Goal: Find specific page/section: Find specific page/section

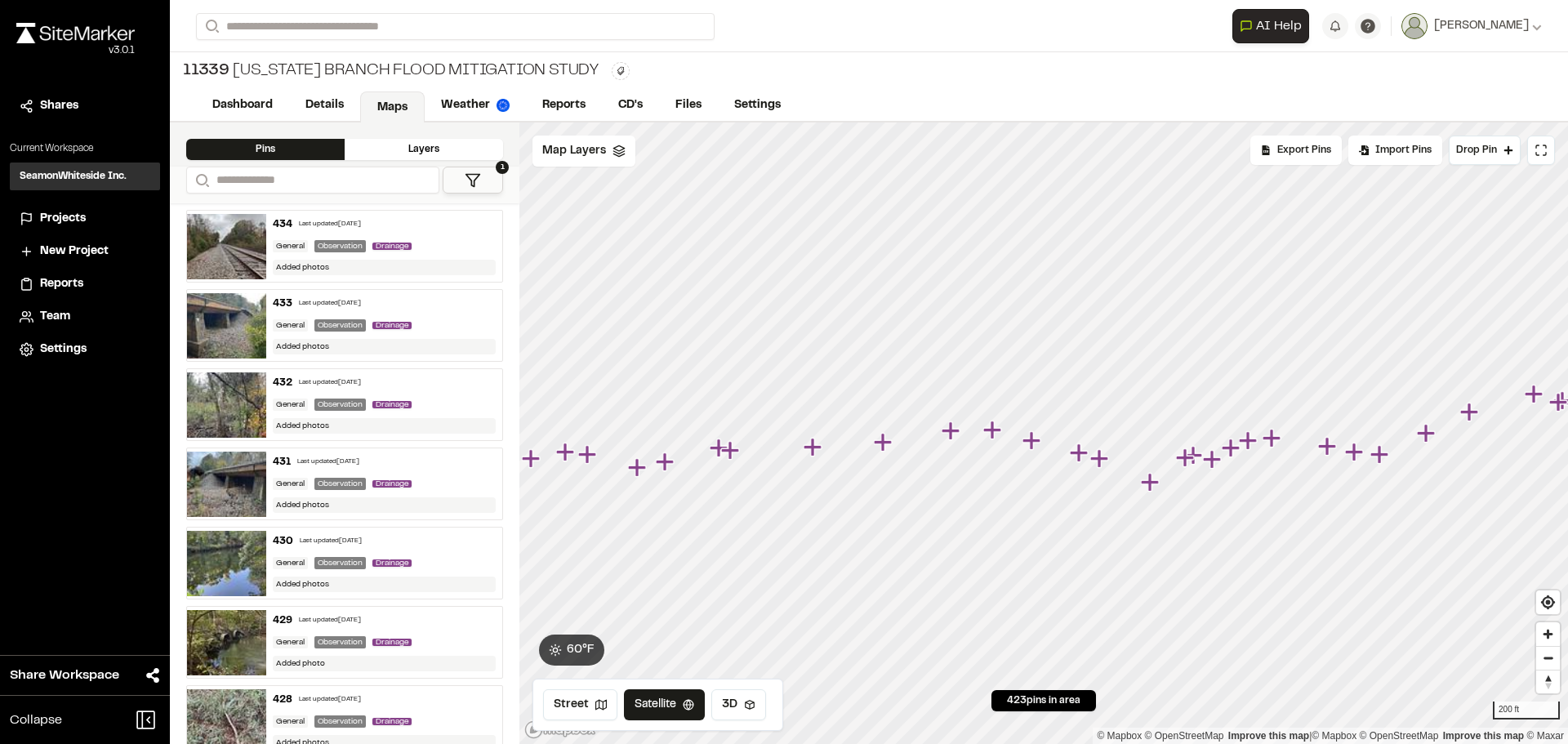
drag, startPoint x: 1097, startPoint y: 460, endPoint x: 1000, endPoint y: 334, distance: 159.0
click at [1090, 449] on icon "Map marker" at bounding box center [1099, 458] width 18 height 18
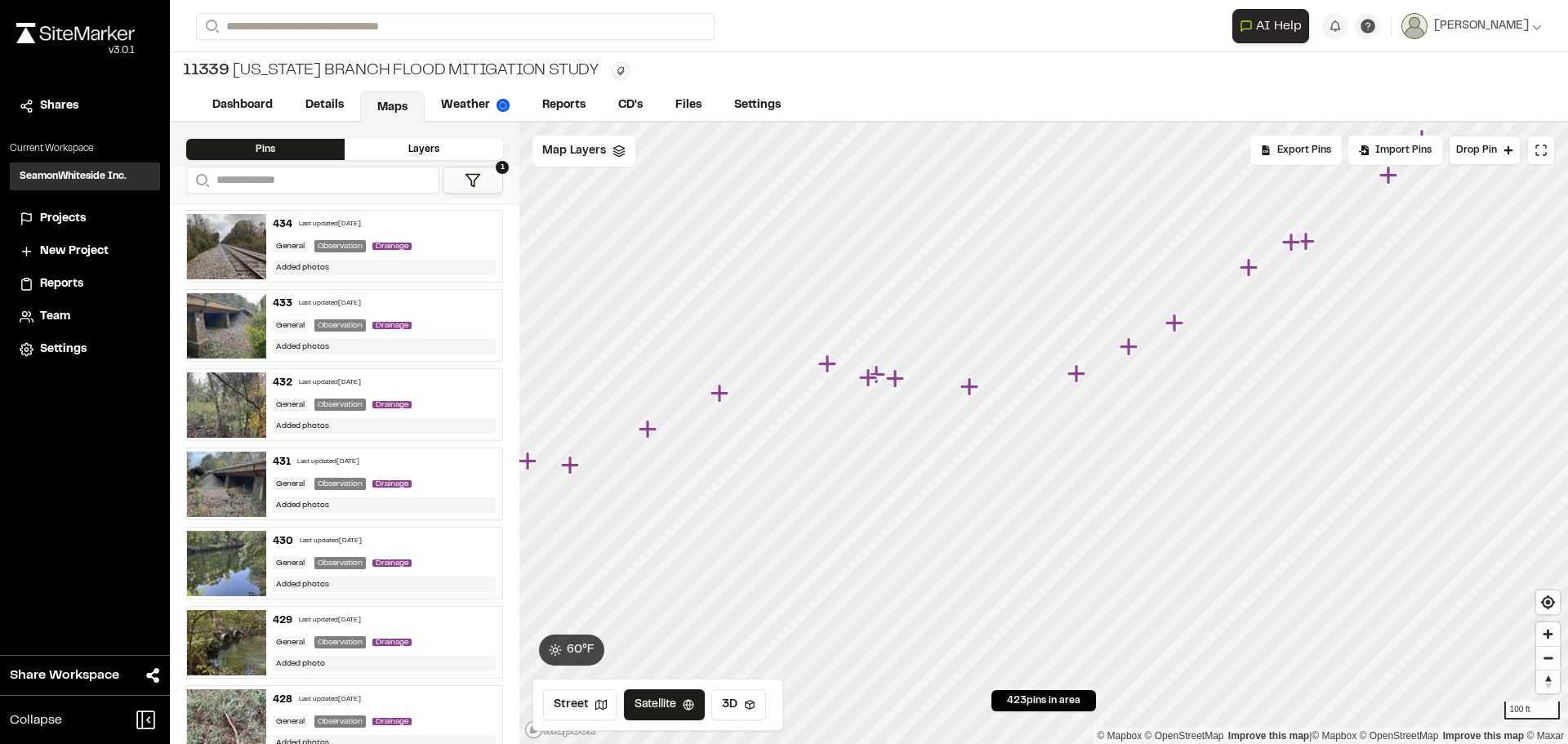
click at [1077, 380] on icon "Map marker" at bounding box center [1076, 373] width 18 height 18
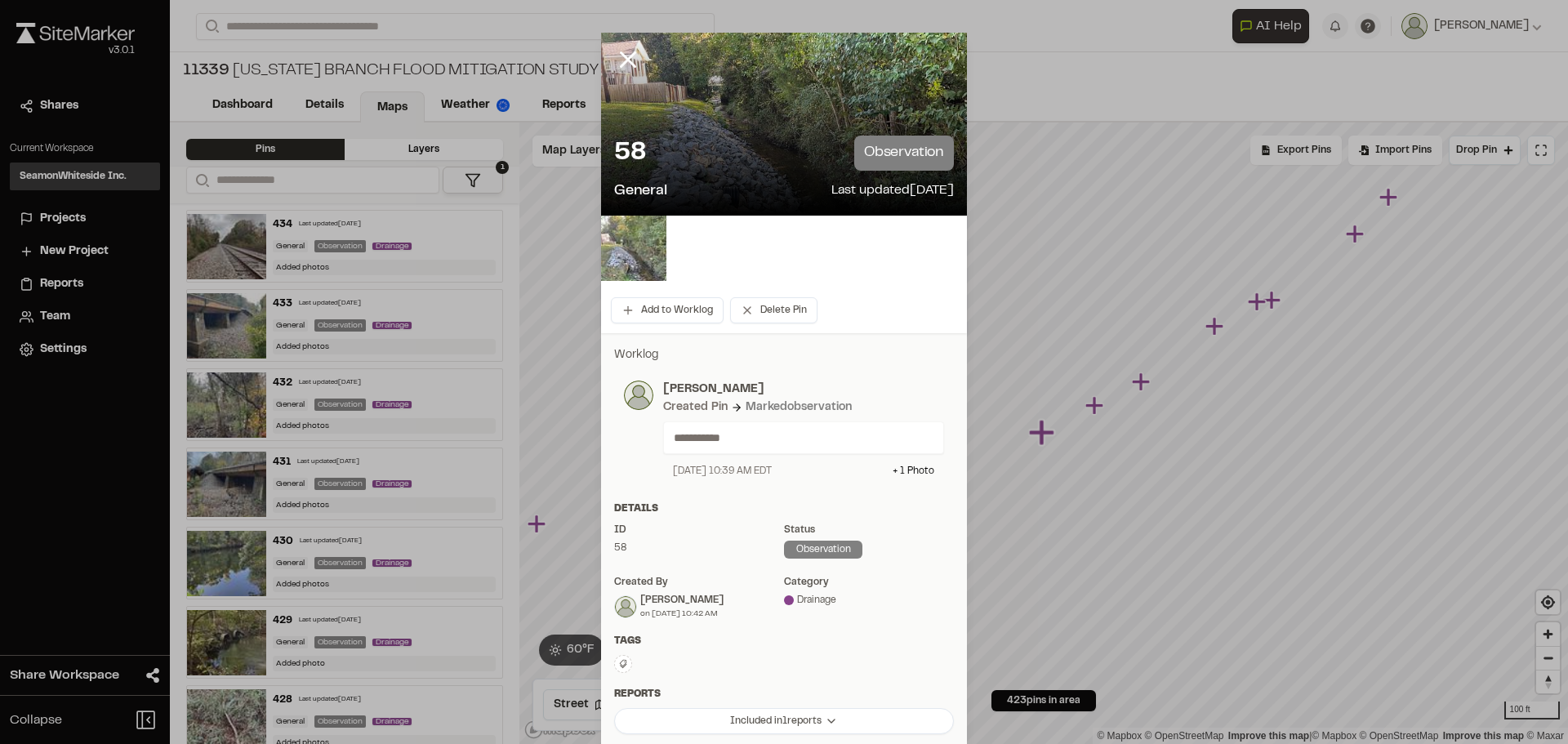
click at [638, 255] on img at bounding box center [633, 248] width 65 height 65
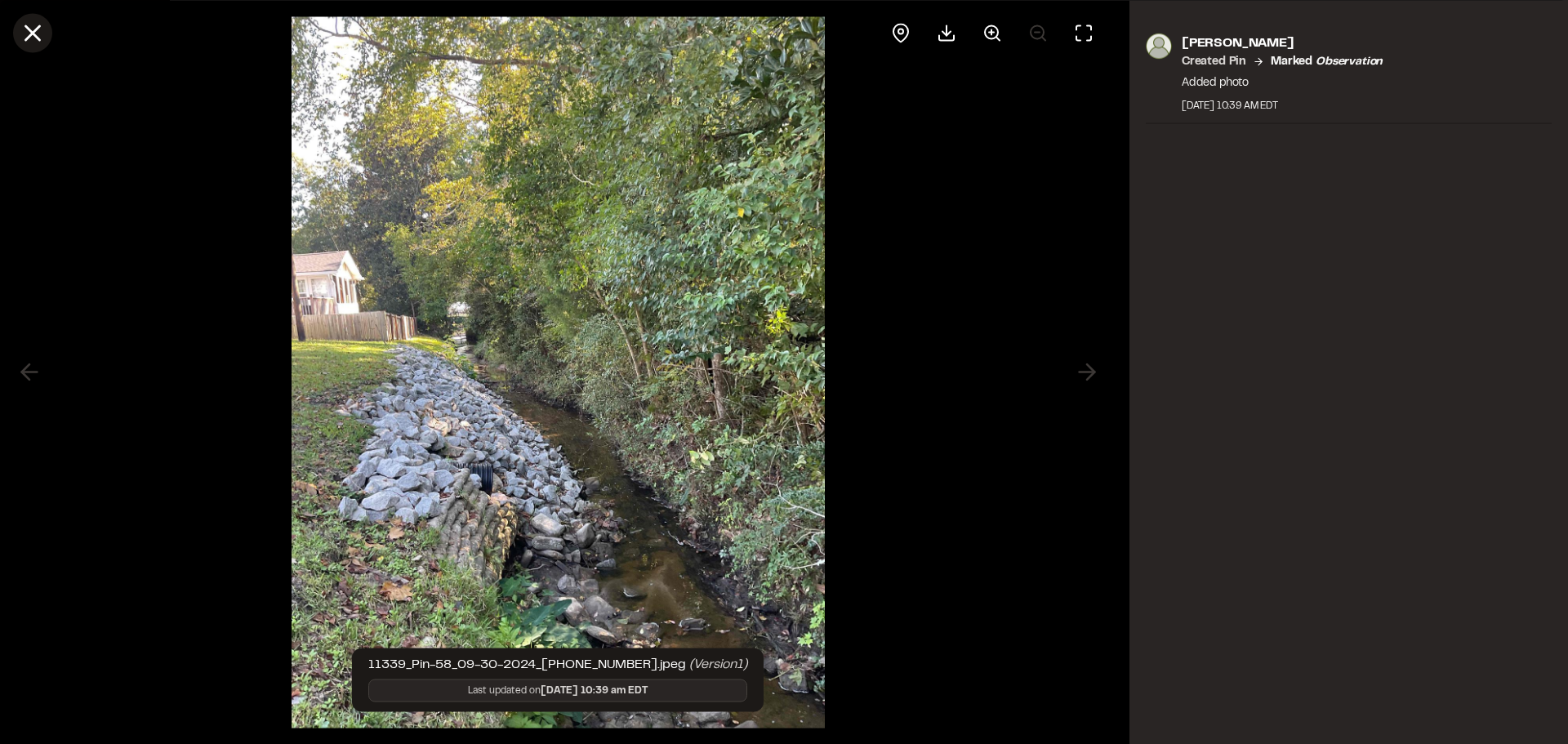
click at [26, 24] on icon at bounding box center [33, 33] width 28 height 28
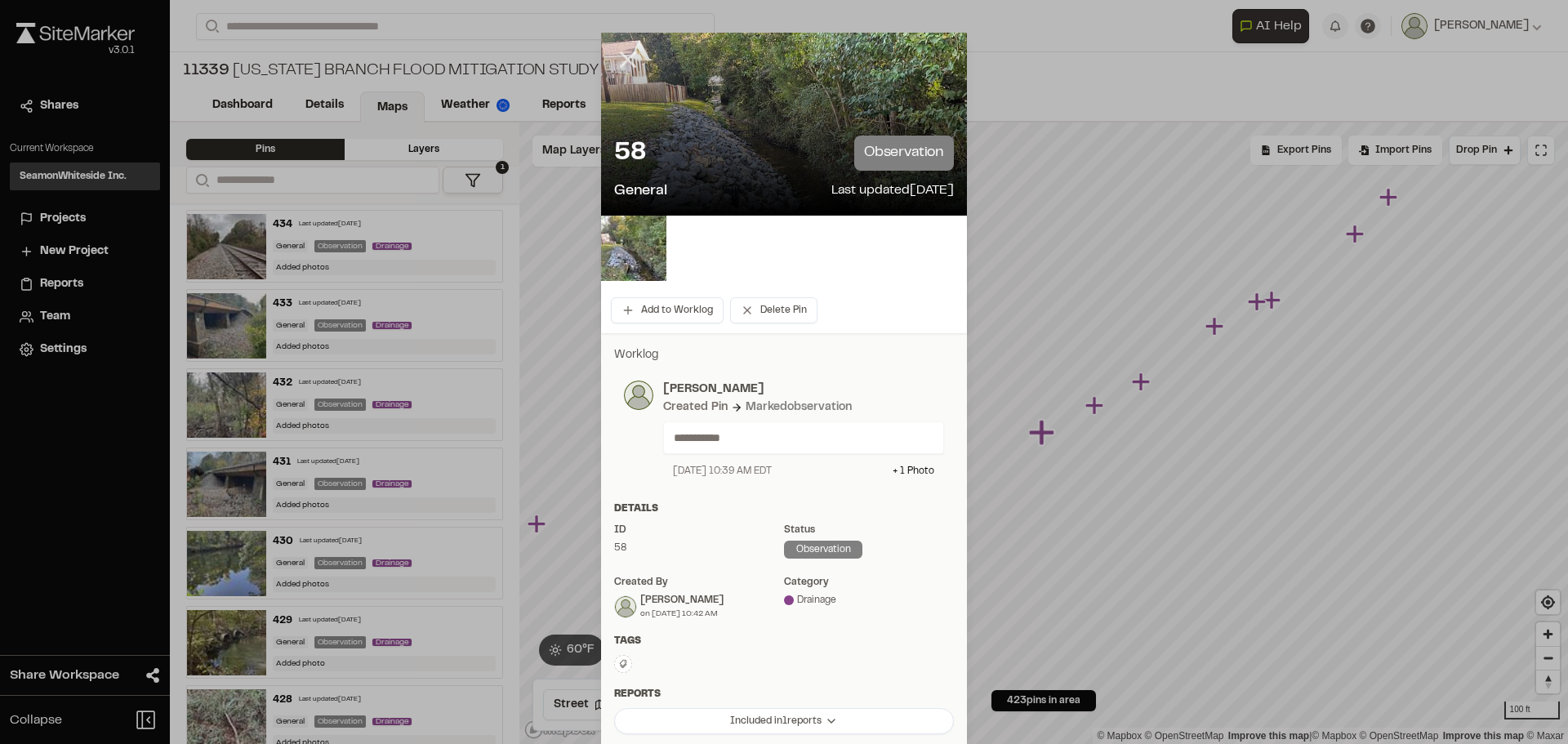
click at [618, 61] on icon at bounding box center [628, 59] width 28 height 28
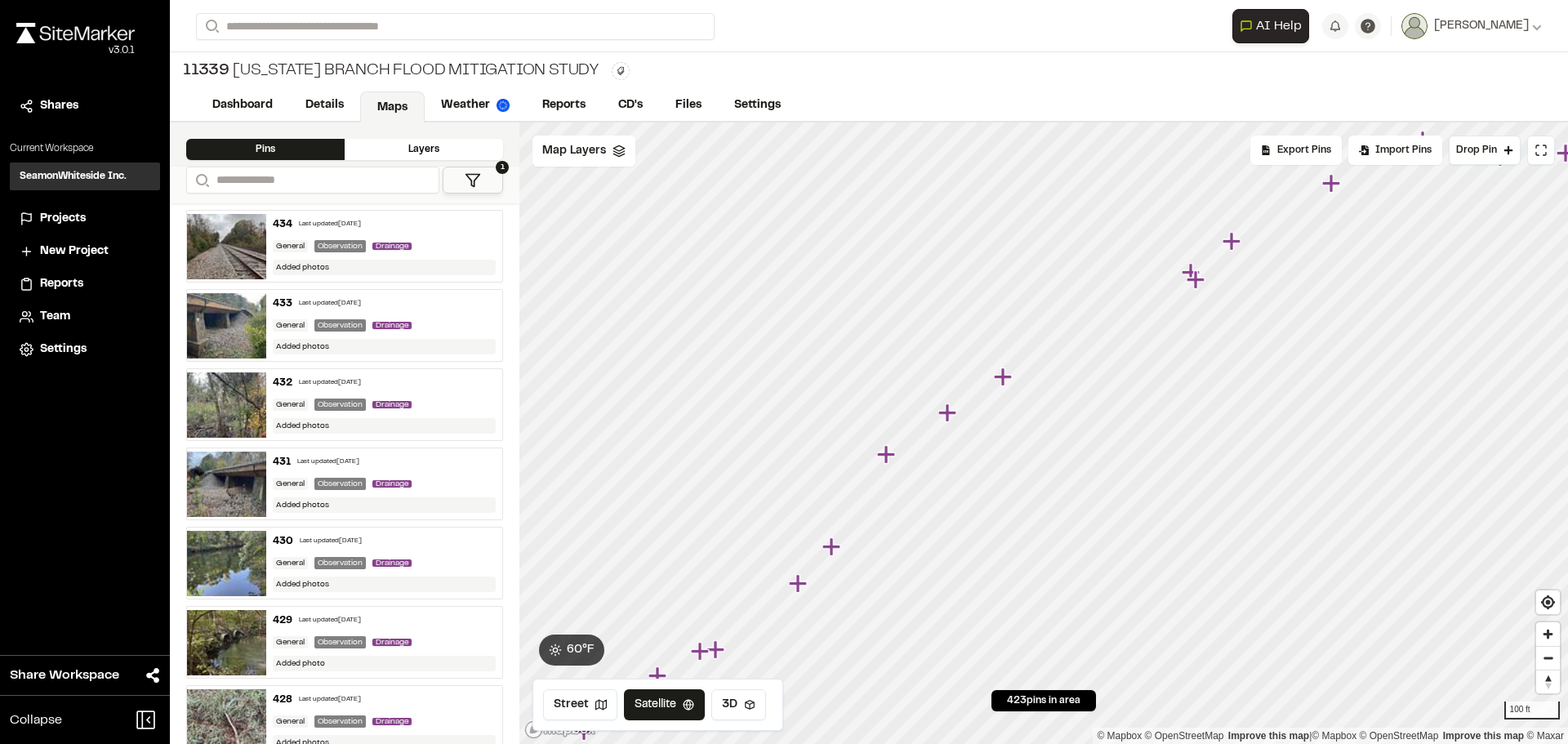
click at [1007, 386] on icon "Map marker" at bounding box center [1003, 377] width 21 height 21
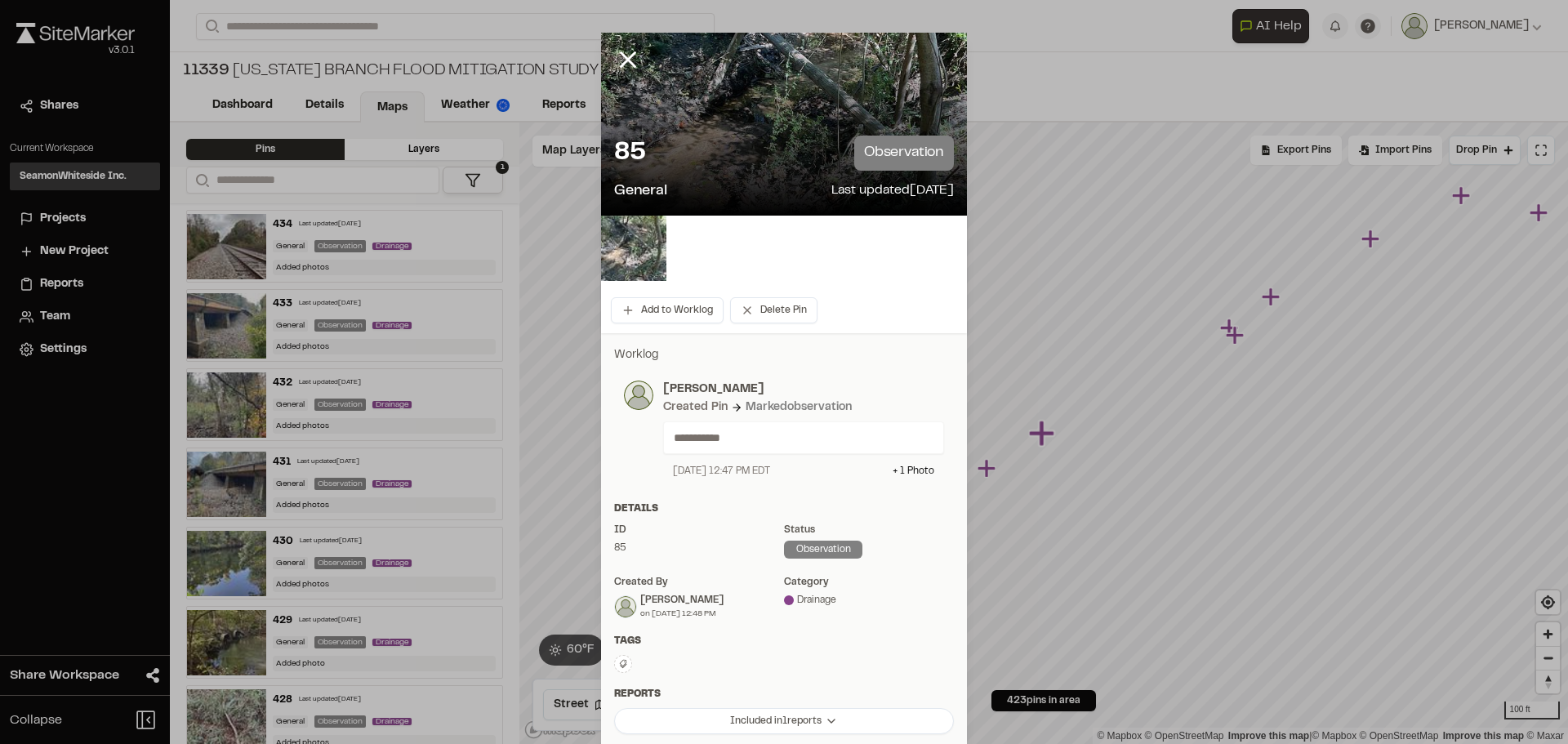
click at [621, 251] on img at bounding box center [633, 248] width 65 height 65
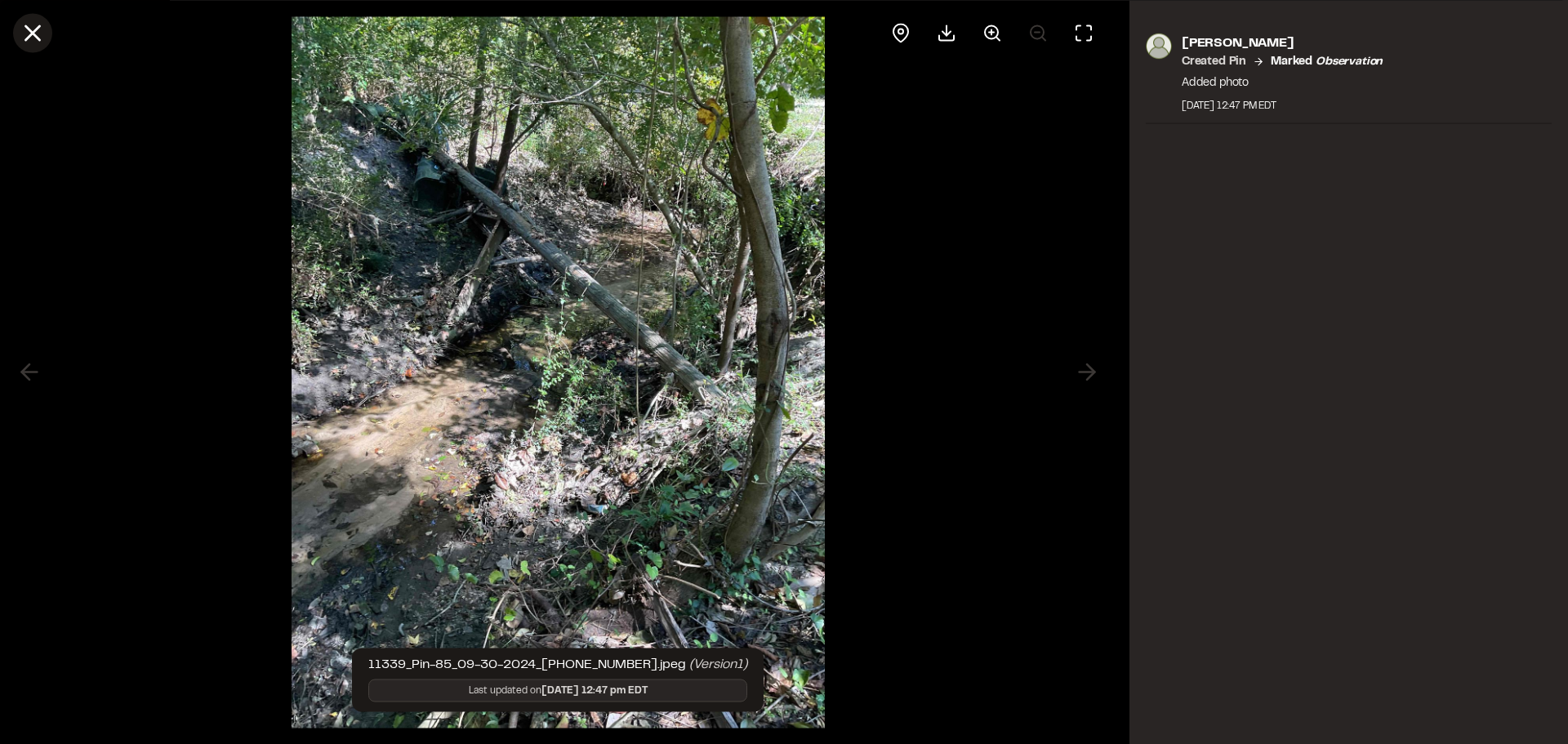
click at [33, 33] on line at bounding box center [33, 33] width 14 height 14
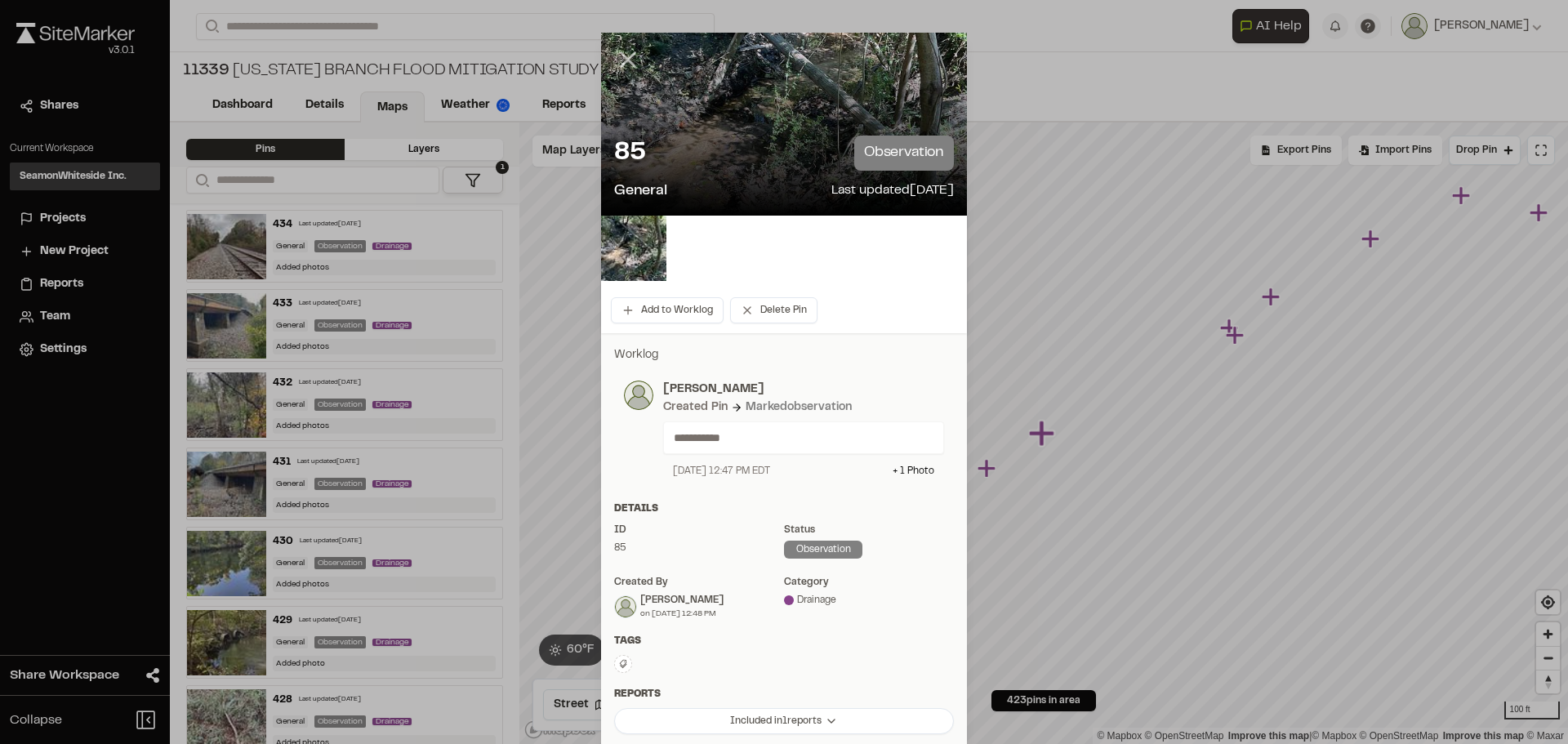
click at [621, 63] on icon at bounding box center [628, 59] width 28 height 28
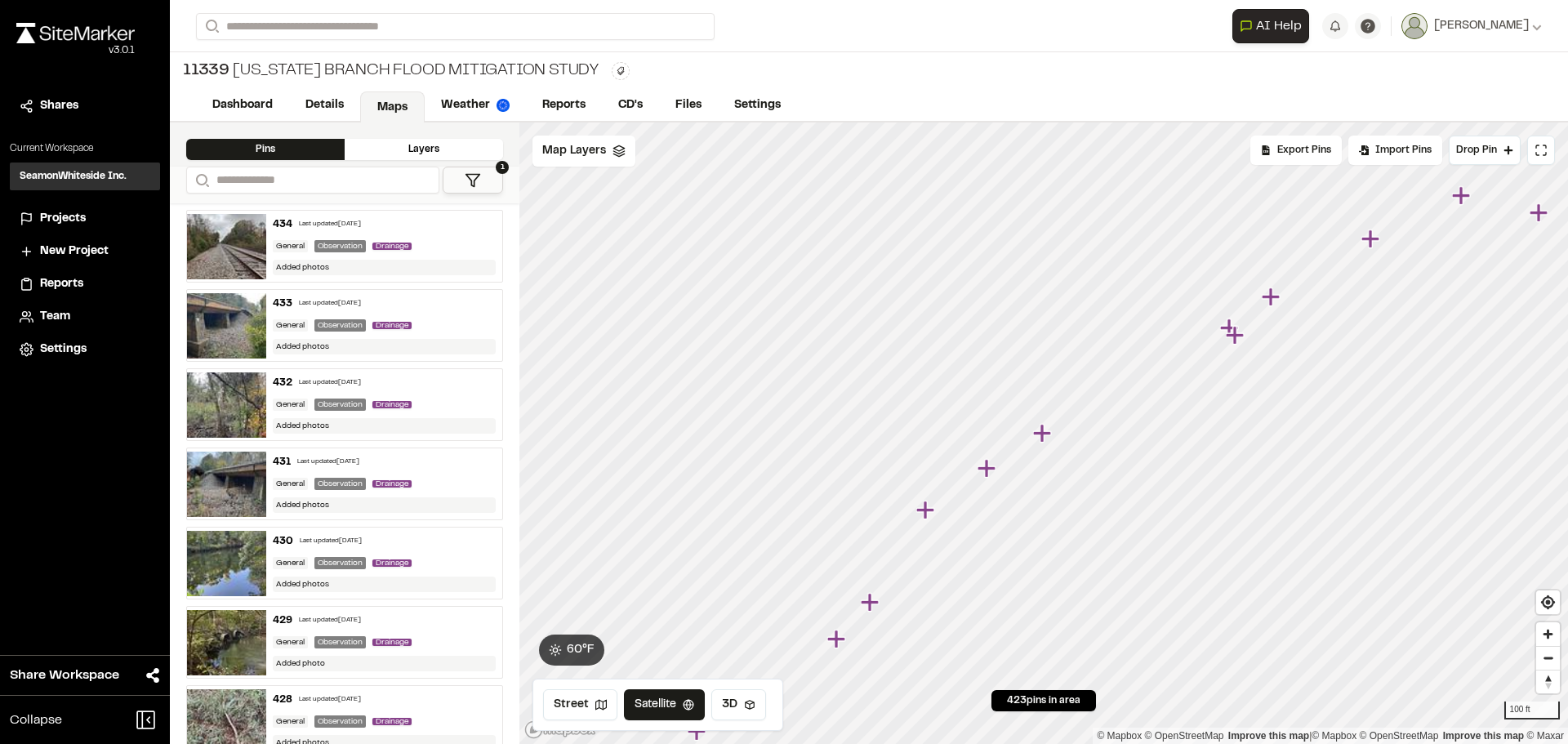
click at [1274, 304] on icon "Map marker" at bounding box center [1271, 297] width 21 height 21
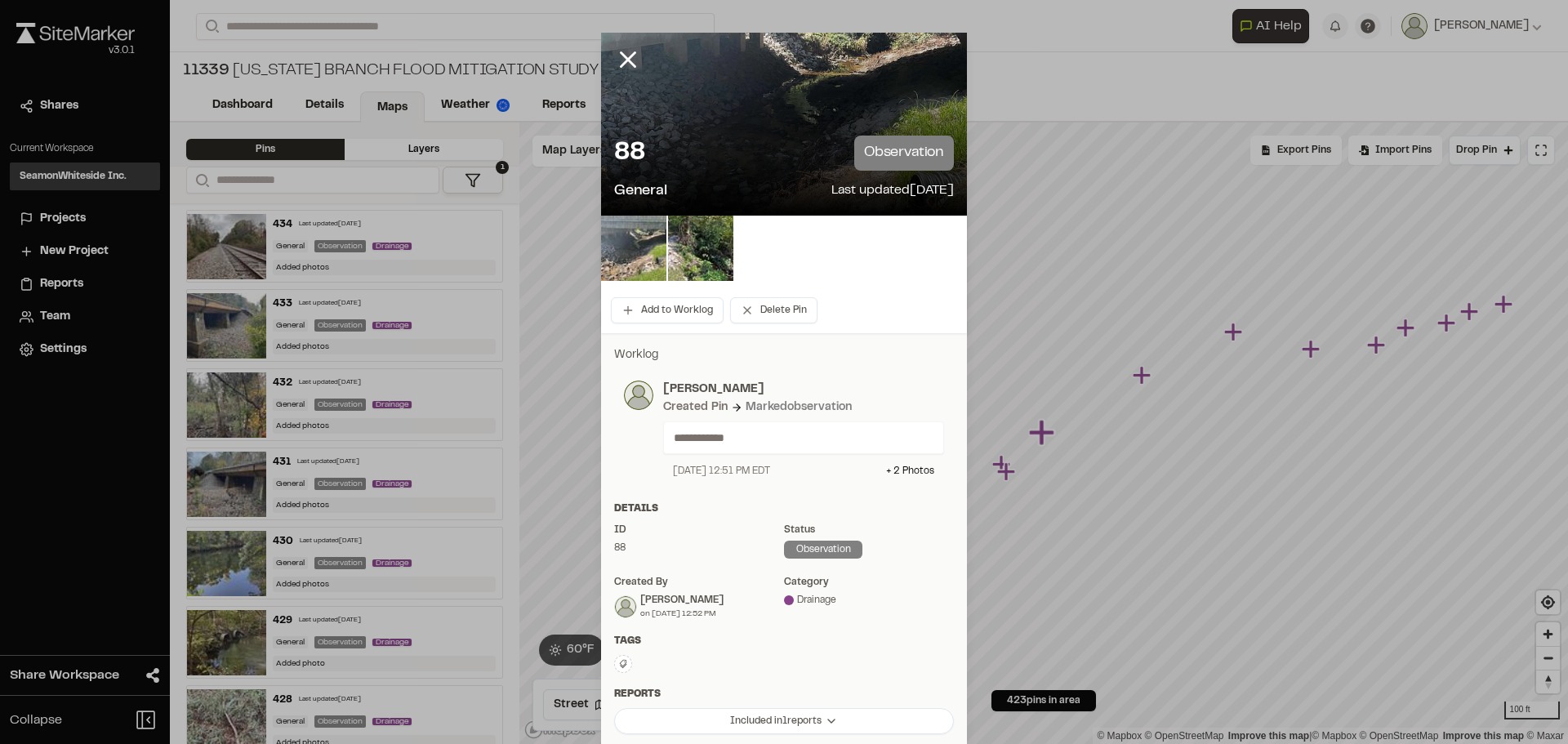
click at [647, 237] on img at bounding box center [633, 248] width 65 height 65
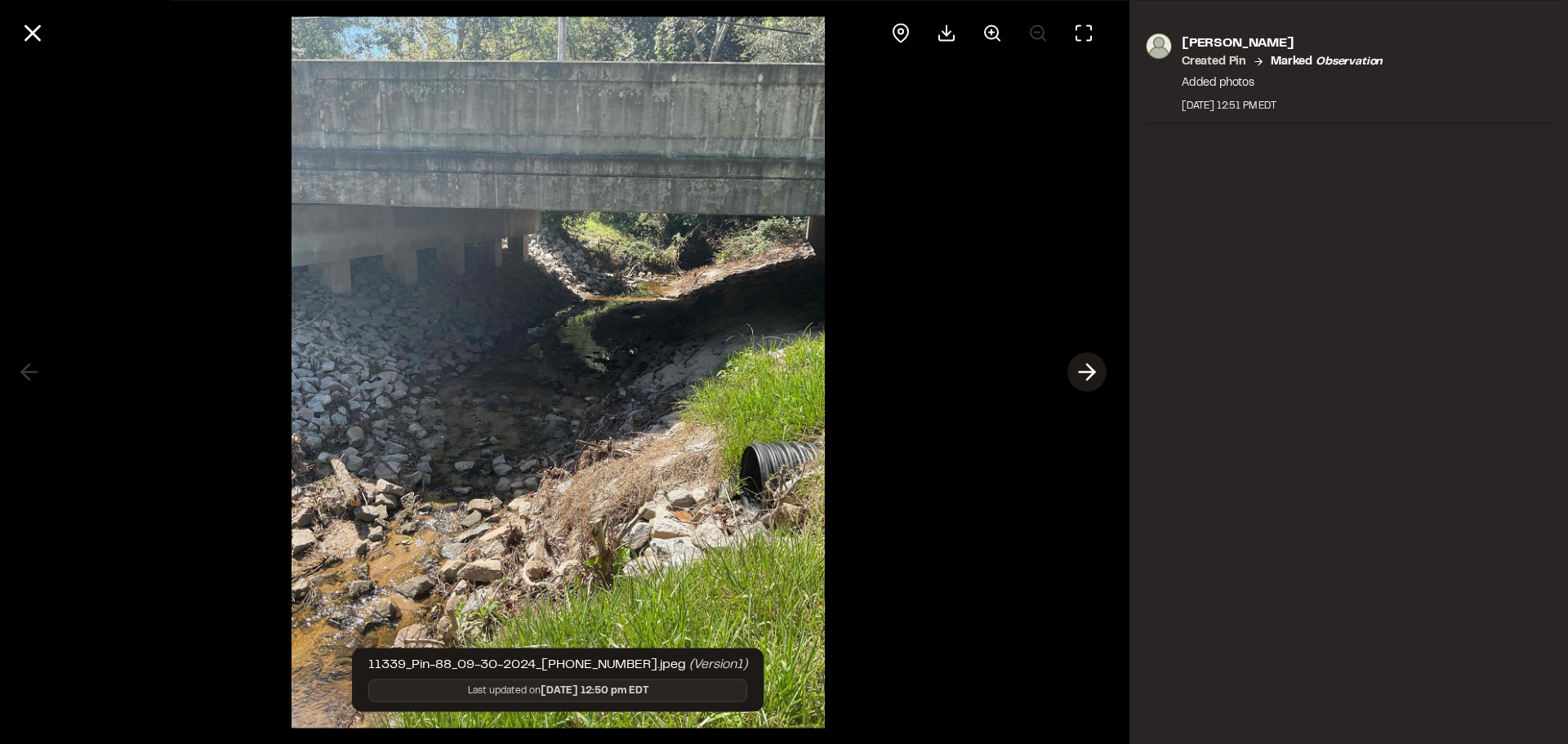
click at [1088, 368] on icon at bounding box center [1086, 372] width 26 height 28
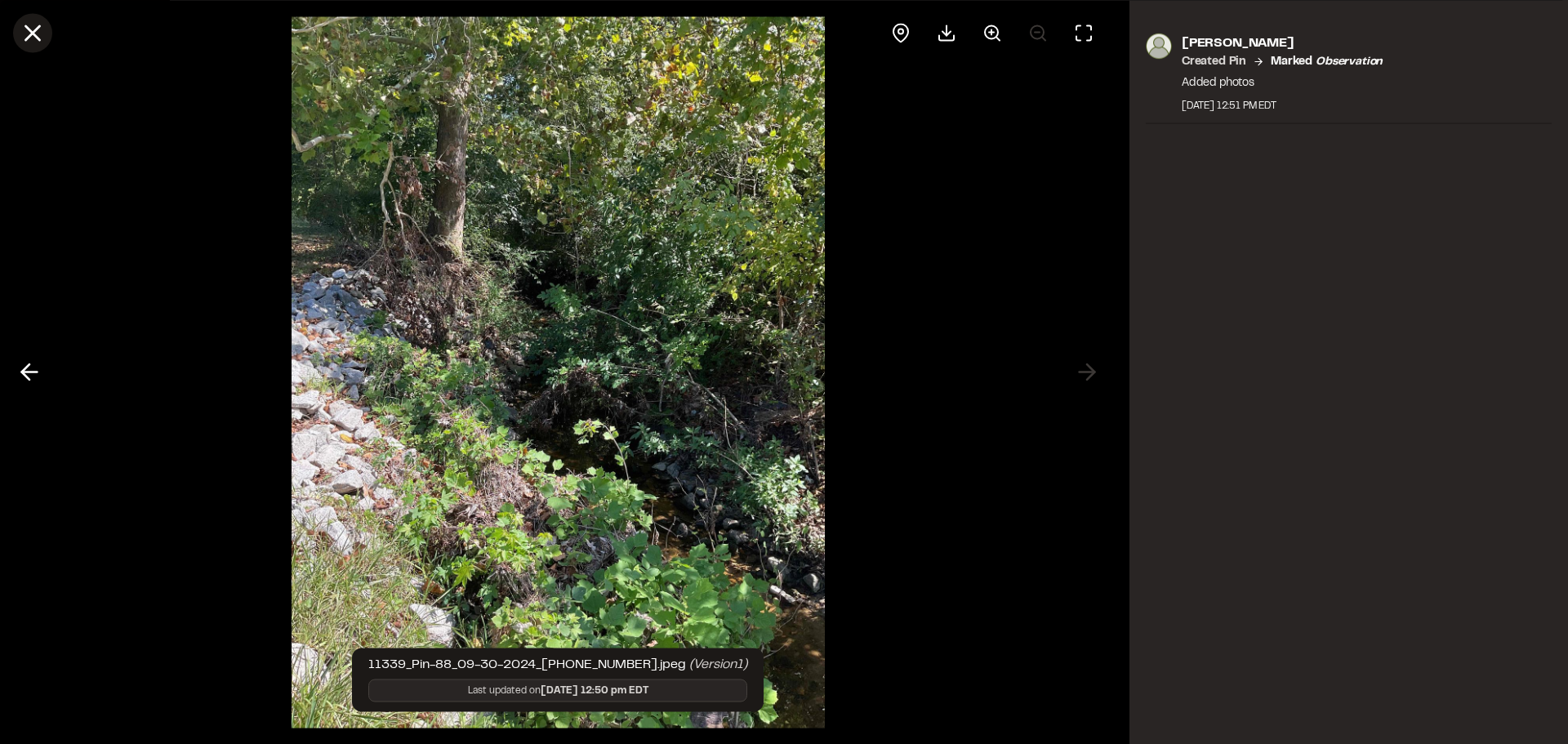
click at [33, 37] on icon at bounding box center [33, 33] width 28 height 28
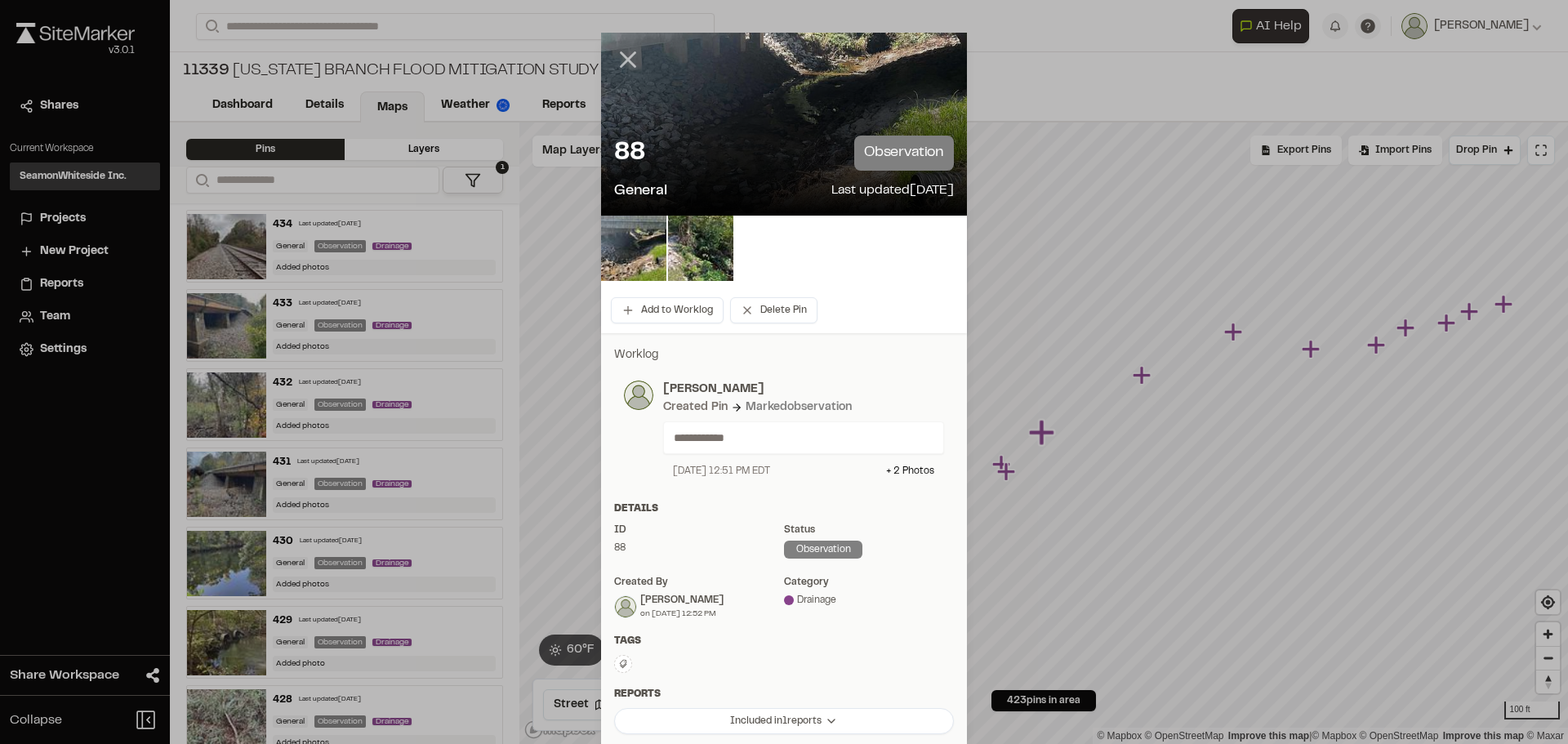
click at [627, 60] on icon at bounding box center [628, 59] width 28 height 28
